Goal: Task Accomplishment & Management: Complete application form

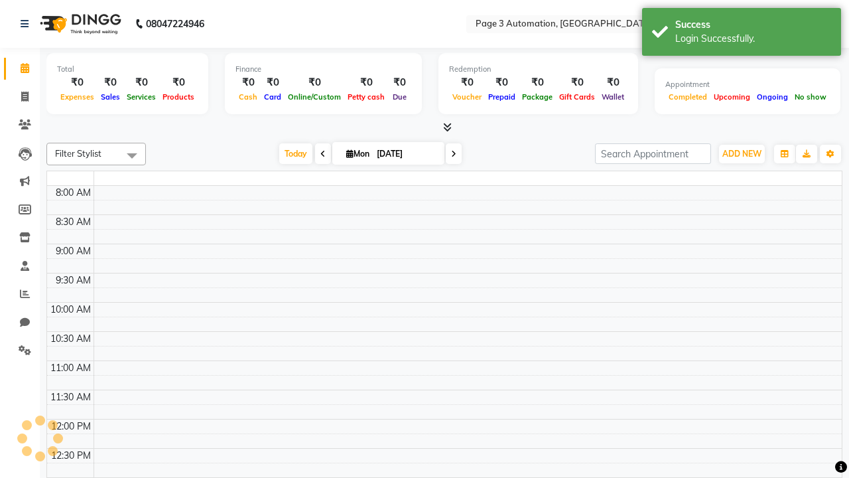
select select "en"
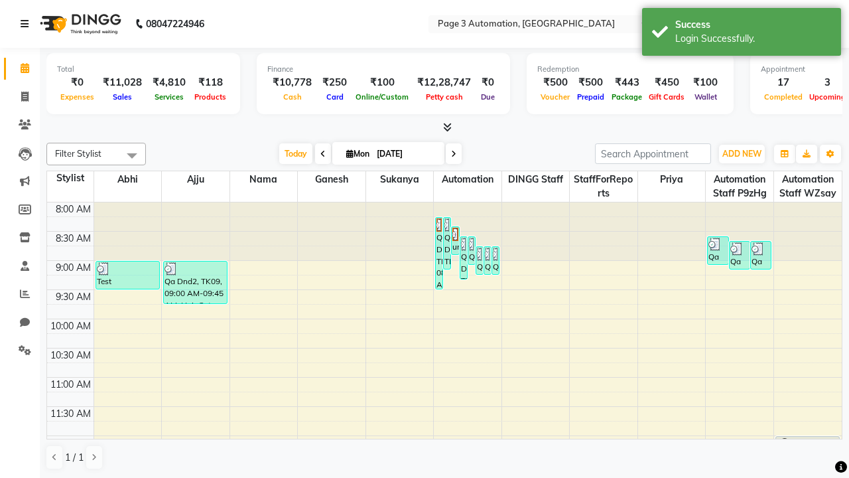
click at [27, 24] on icon at bounding box center [25, 23] width 8 height 9
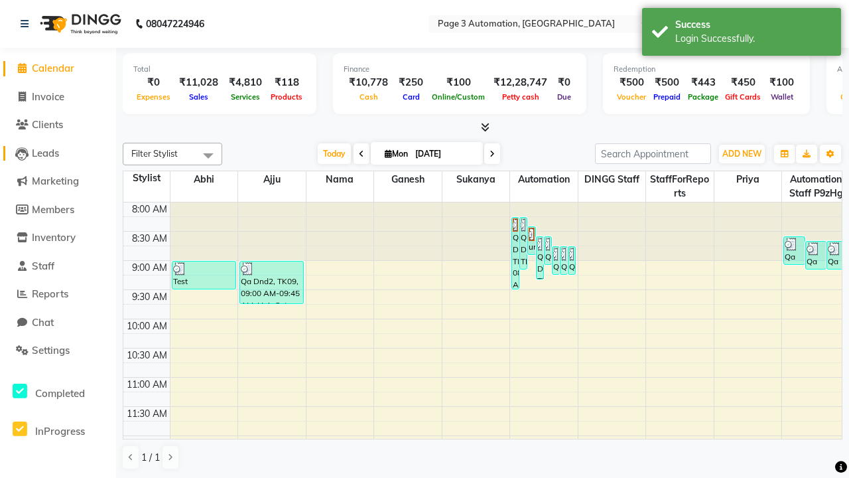
click at [58, 153] on span "Leads" at bounding box center [45, 153] width 27 height 13
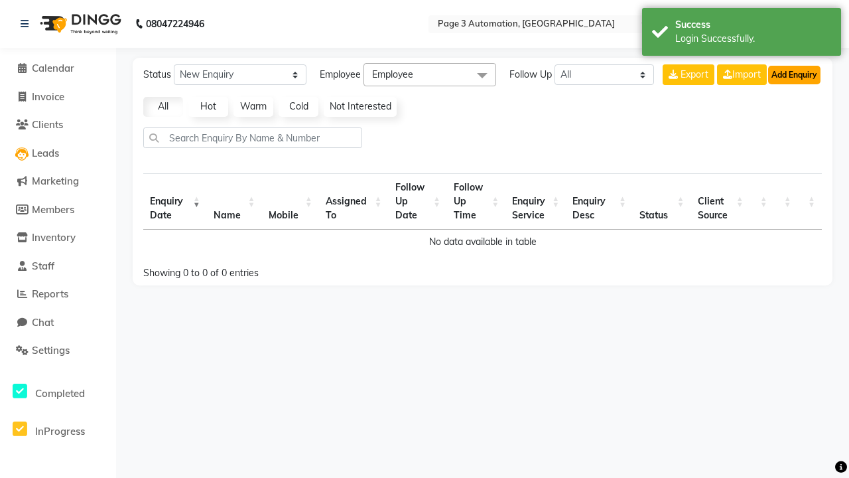
click at [794, 74] on button "Add Enquiry" at bounding box center [794, 75] width 52 height 19
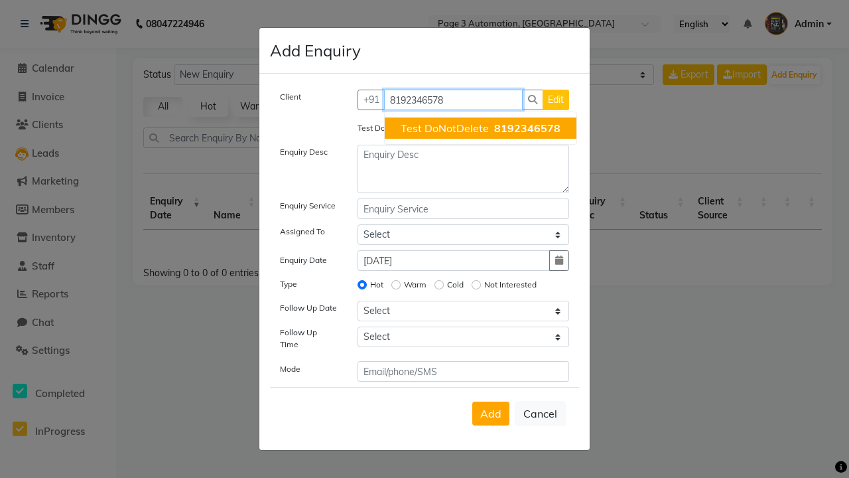
click at [480, 128] on span "Test DoNotDelete" at bounding box center [445, 127] width 88 height 13
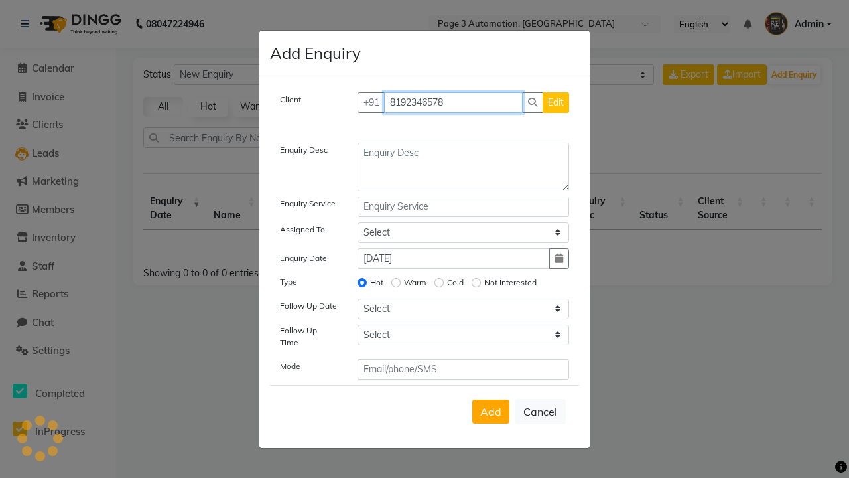
type input "8192346578"
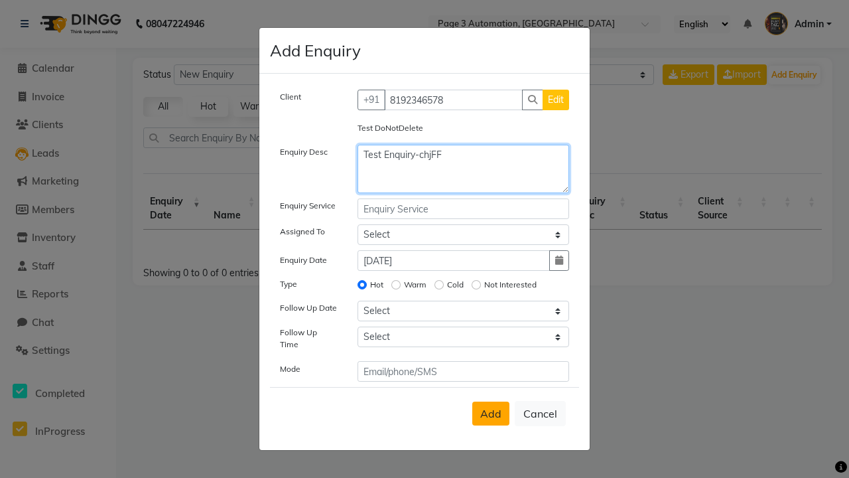
type textarea "Test Enquiry-chjFF"
click at [491, 413] on span "Add" at bounding box center [490, 413] width 21 height 13
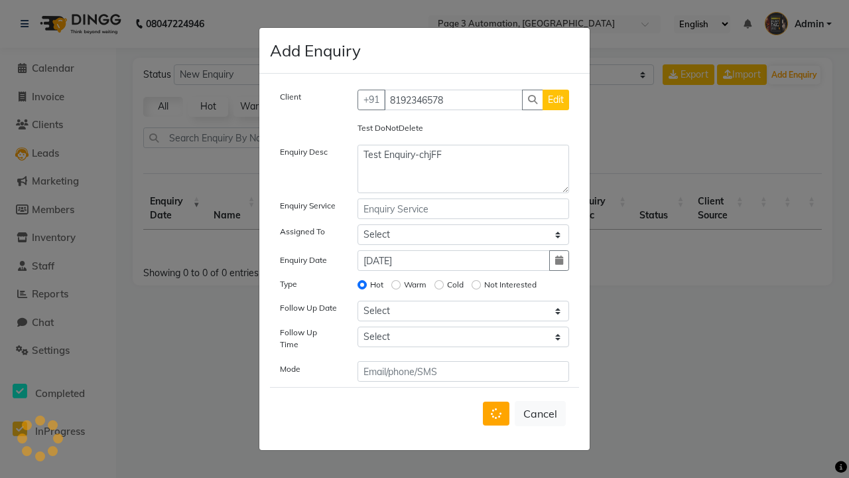
select select
radio input "false"
select select
select select "10"
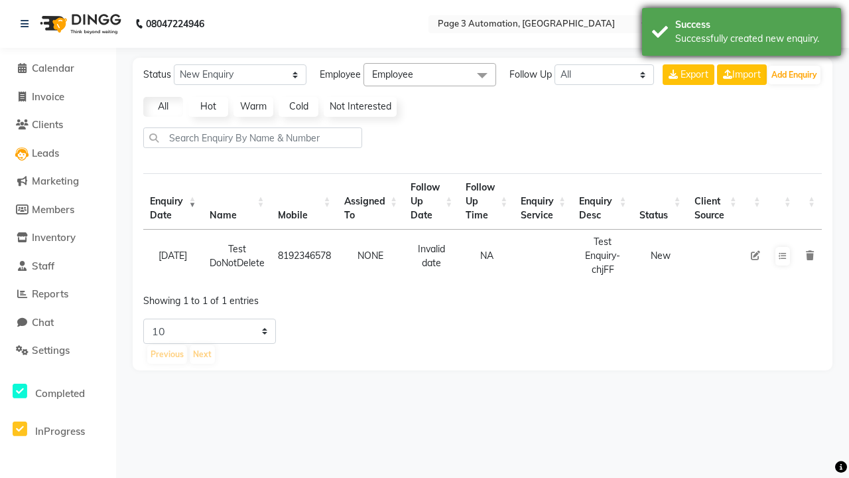
click at [742, 34] on div "Successfully created new enquiry." at bounding box center [753, 39] width 156 height 14
